Goal: Find specific page/section: Find specific page/section

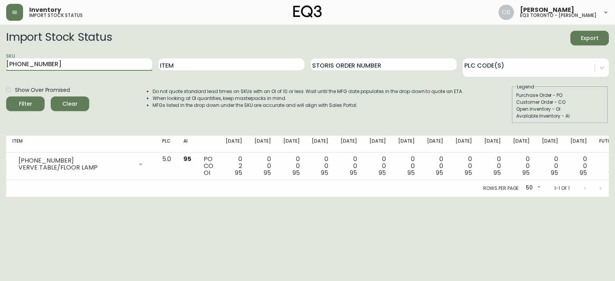
click at [75, 66] on input "[PHONE_NUMBER]" at bounding box center [79, 64] width 146 height 12
click at [209, 67] on input "Item" at bounding box center [231, 64] width 146 height 12
type input "fin"
click at [71, 99] on span "Clear" at bounding box center [70, 104] width 26 height 10
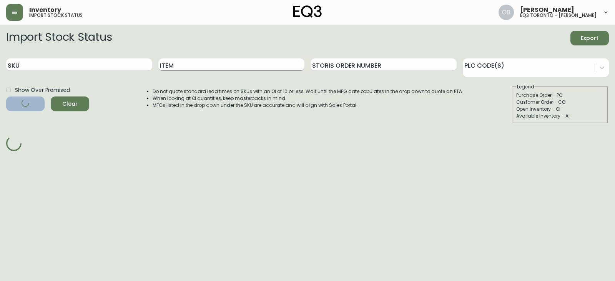
click at [179, 63] on input "Item" at bounding box center [231, 64] width 146 height 12
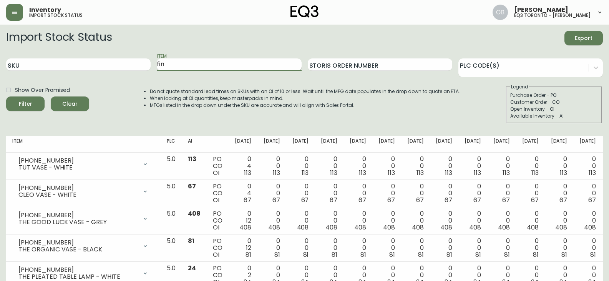
type input "fin"
click at [6, 96] on button "Filter" at bounding box center [25, 103] width 38 height 15
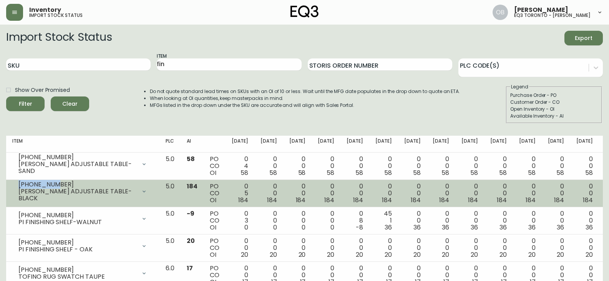
drag, startPoint x: 46, startPoint y: 188, endPoint x: 9, endPoint y: 188, distance: 37.3
click at [9, 188] on td "[PHONE_NUMBER] [PERSON_NAME] ADJUSTABLE TABLE-BLACK Opening Balance 189 ( [DATE…" at bounding box center [82, 193] width 153 height 27
